Goal: Transaction & Acquisition: Purchase product/service

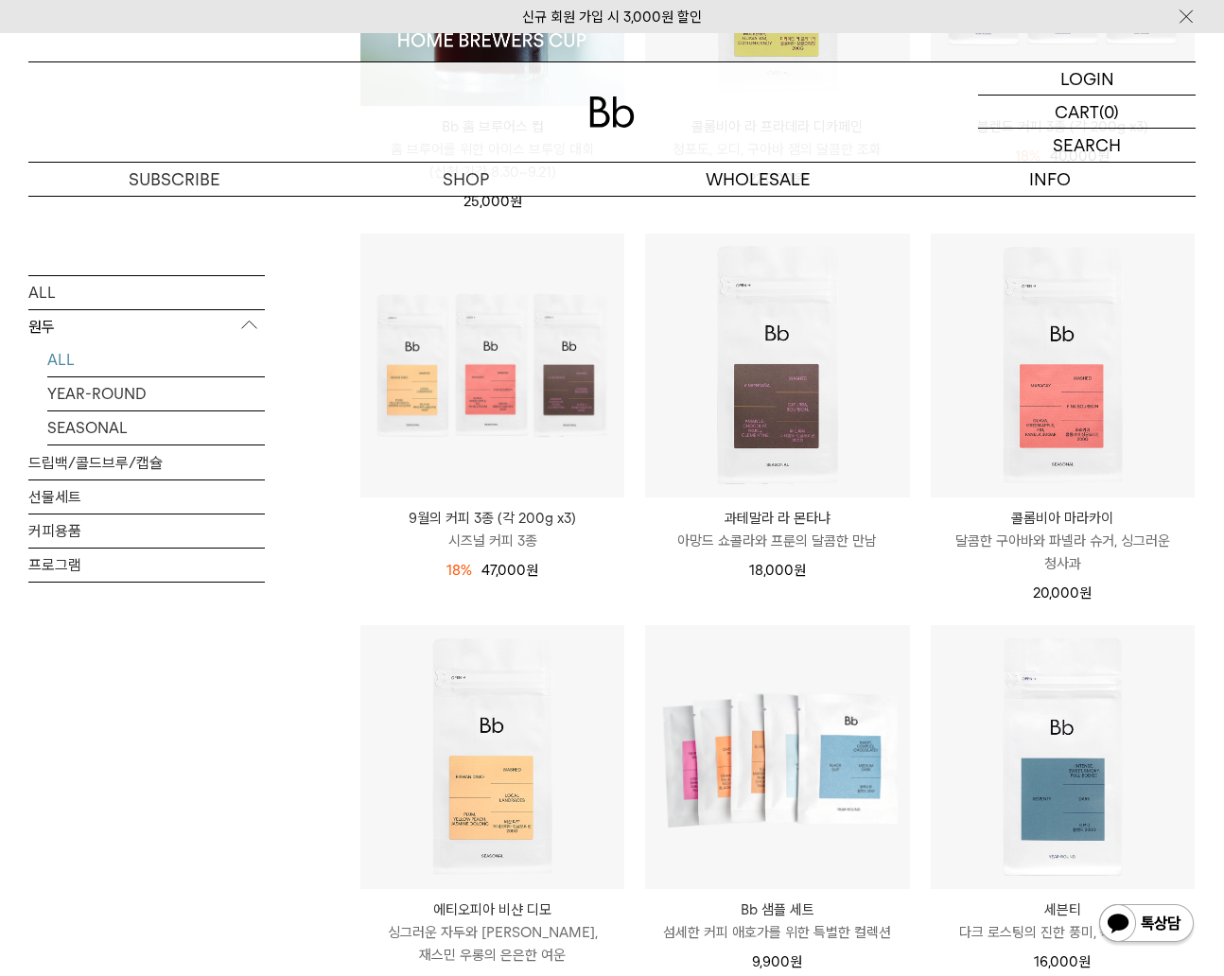
scroll to position [567, 0]
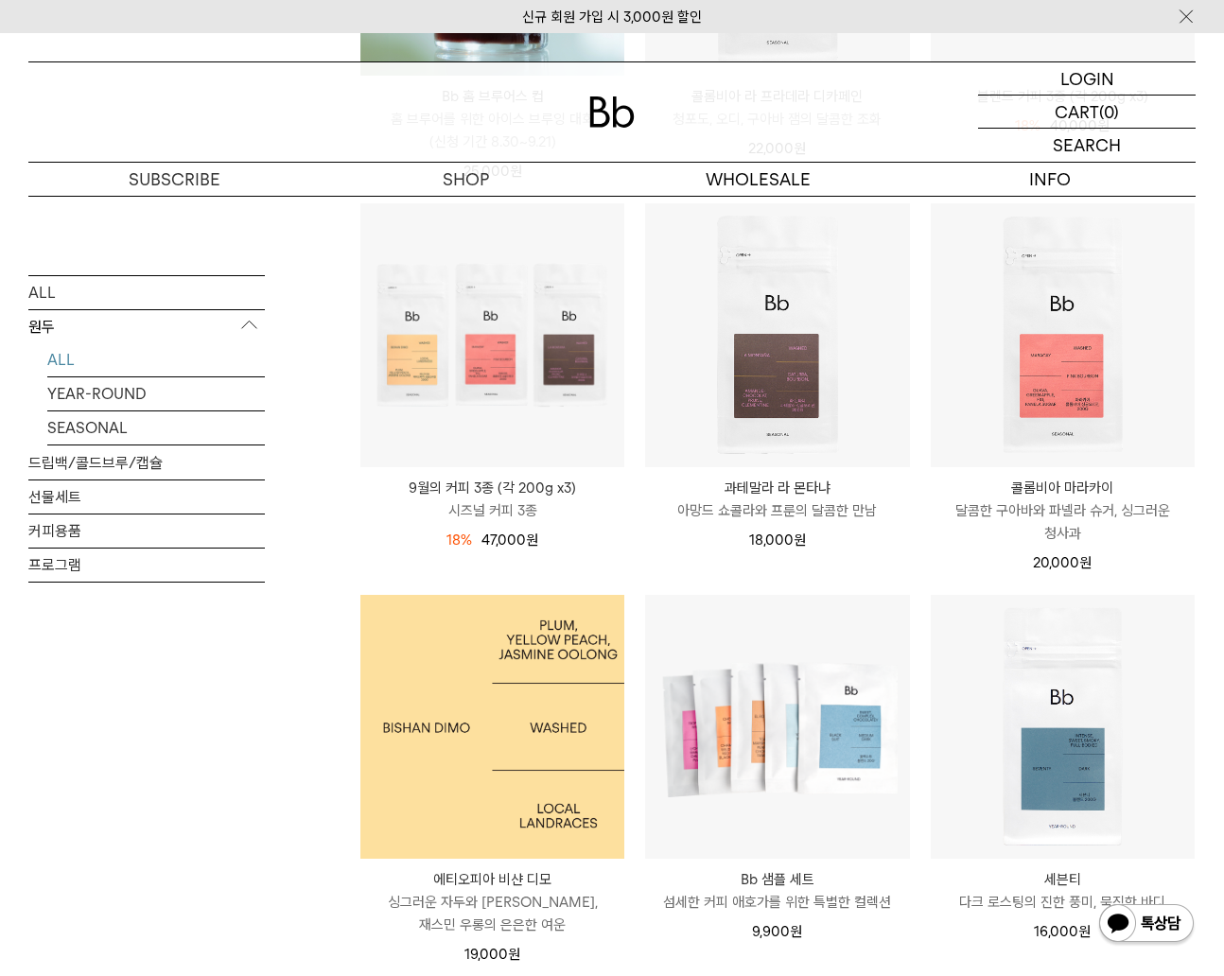
click at [530, 749] on img at bounding box center [492, 727] width 264 height 264
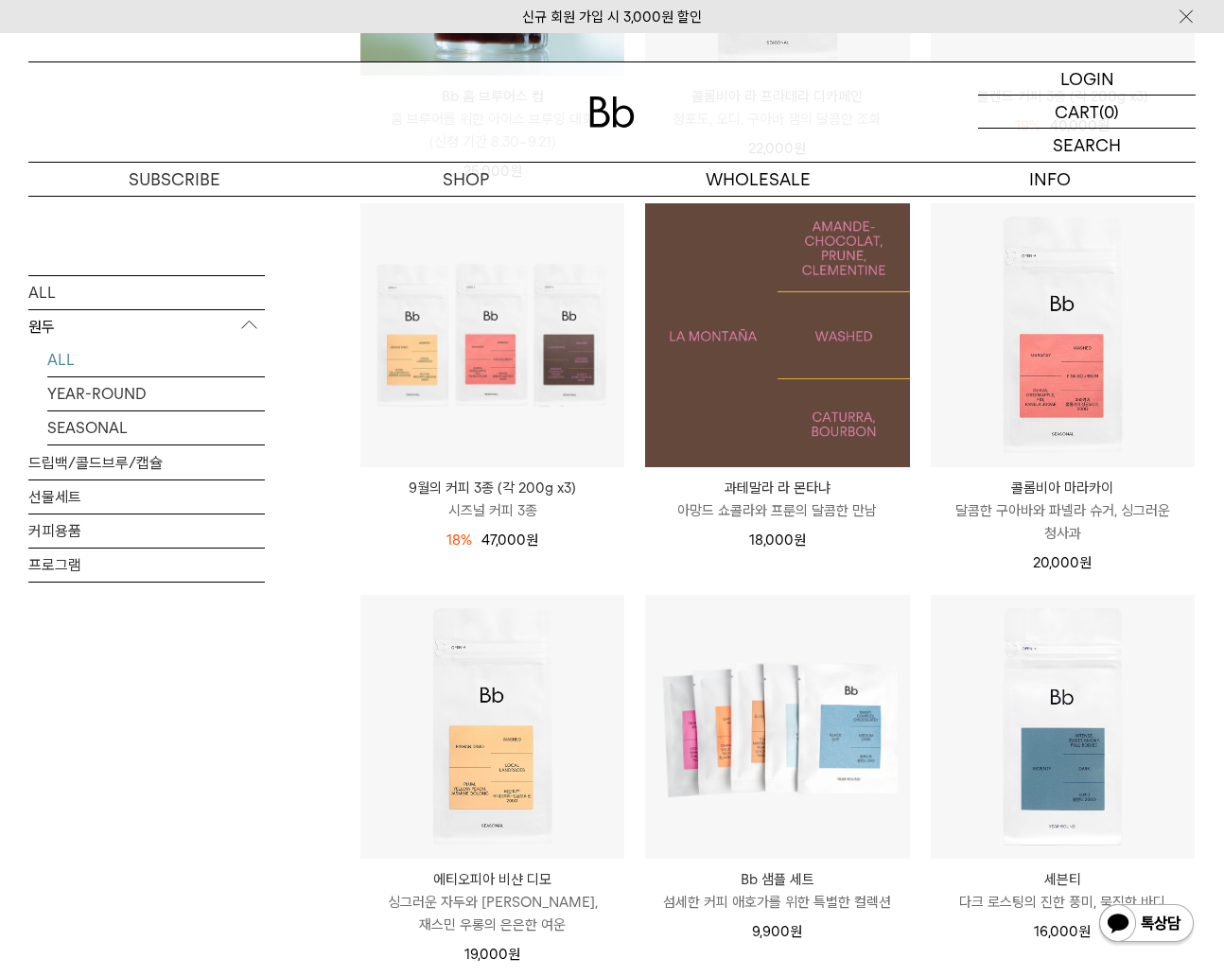
click at [859, 462] on img at bounding box center [777, 335] width 264 height 264
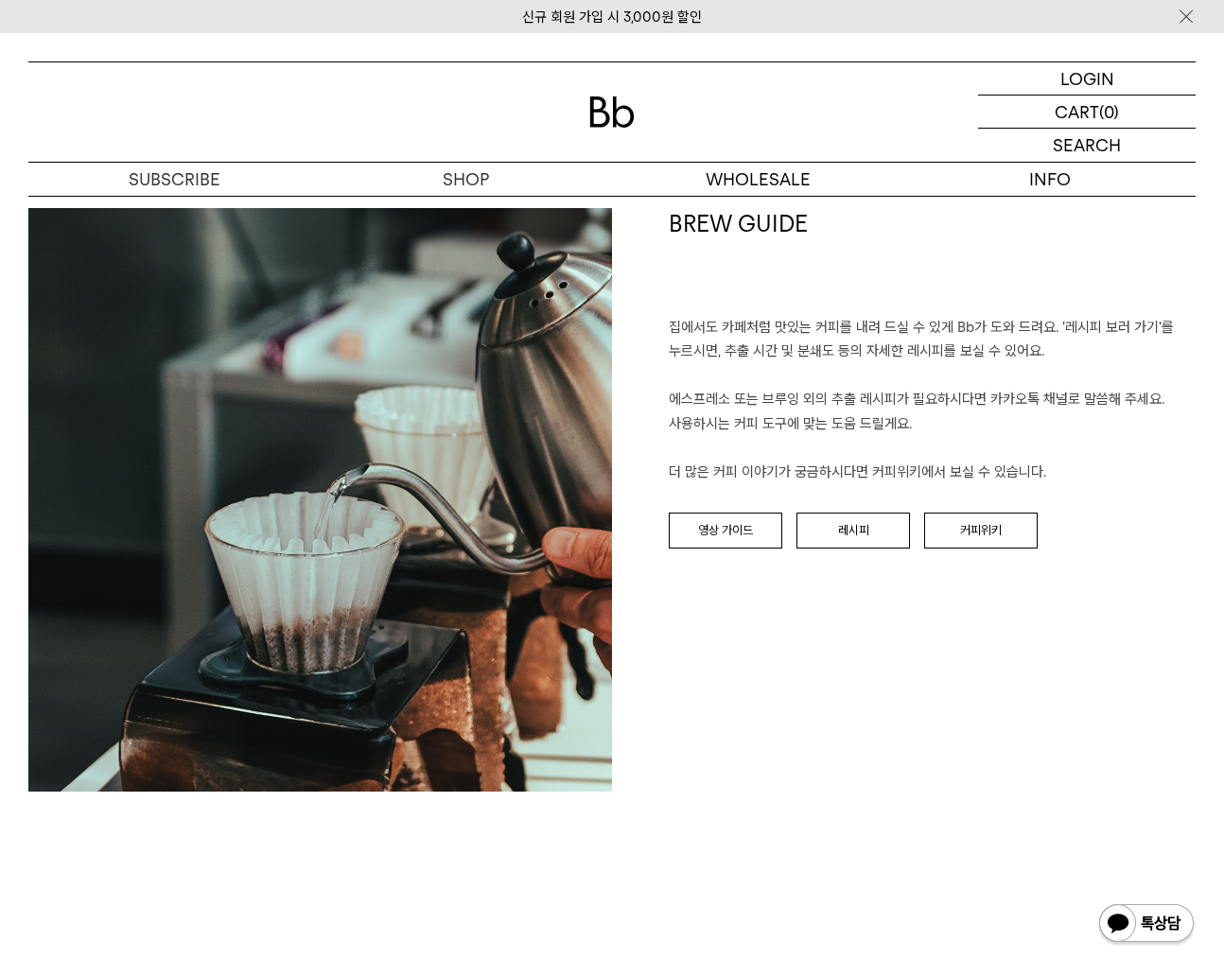
scroll to position [1986, 0]
